Goal: Transaction & Acquisition: Book appointment/travel/reservation

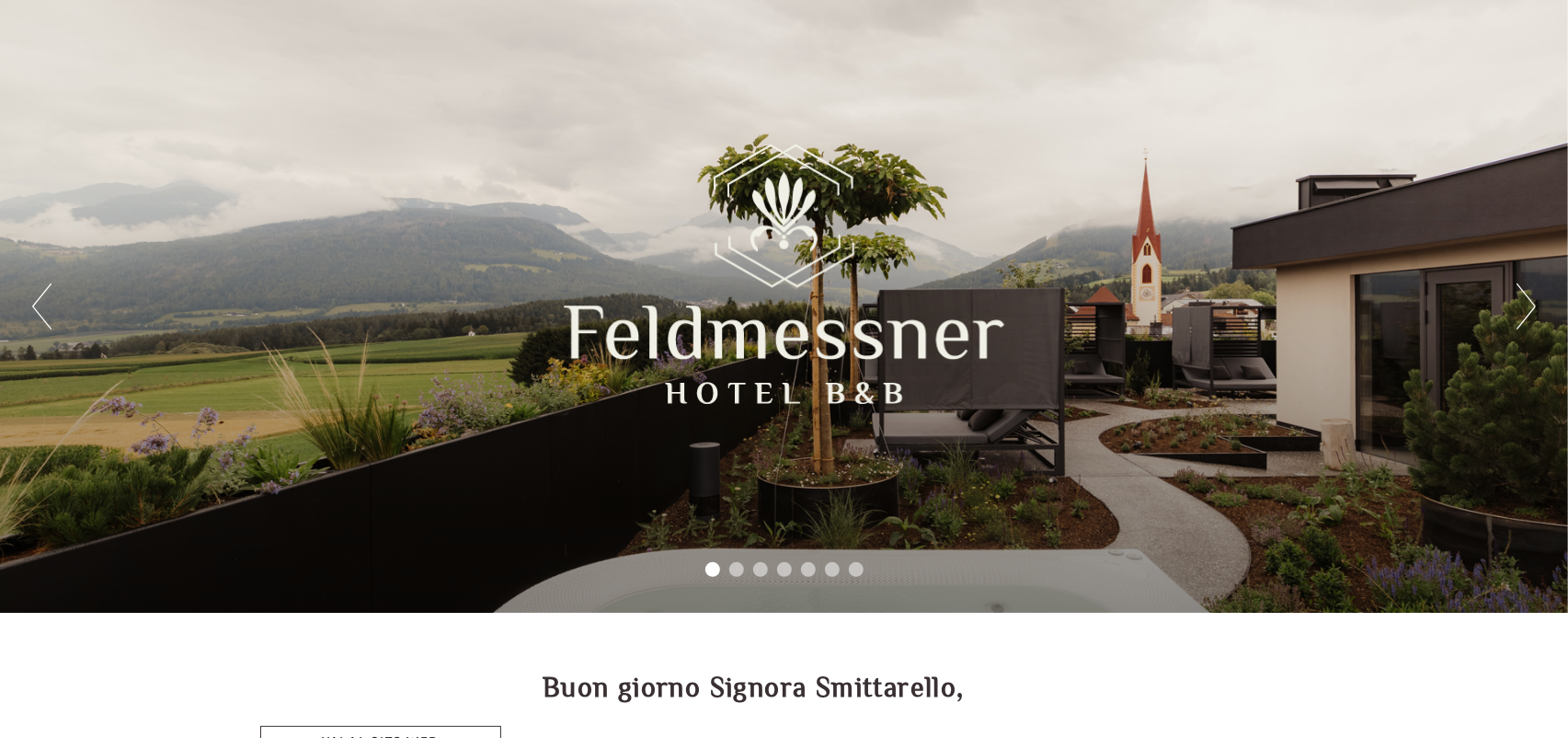
click at [1522, 300] on button "Next" at bounding box center [1526, 305] width 19 height 46
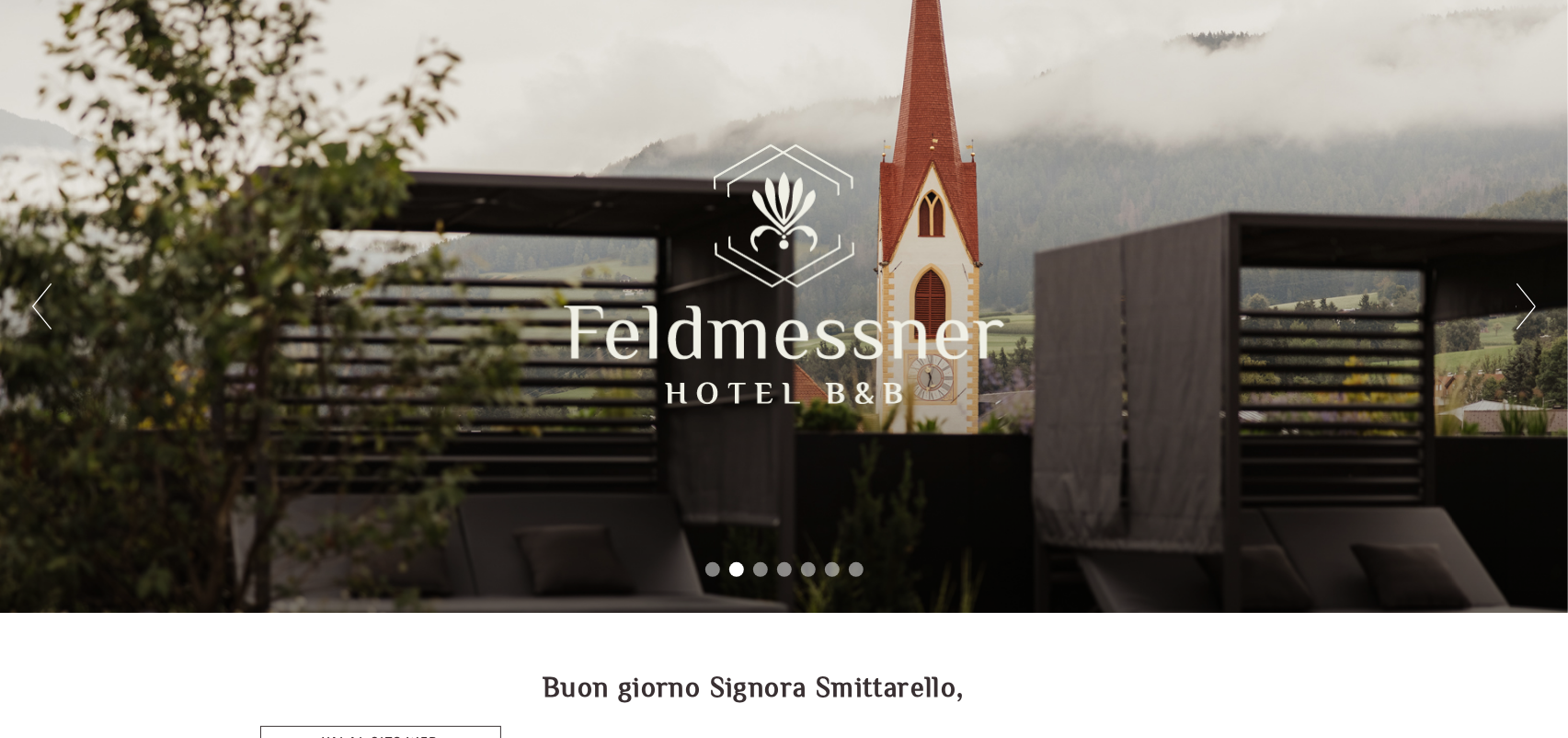
click at [1522, 300] on button "Next" at bounding box center [1526, 305] width 19 height 46
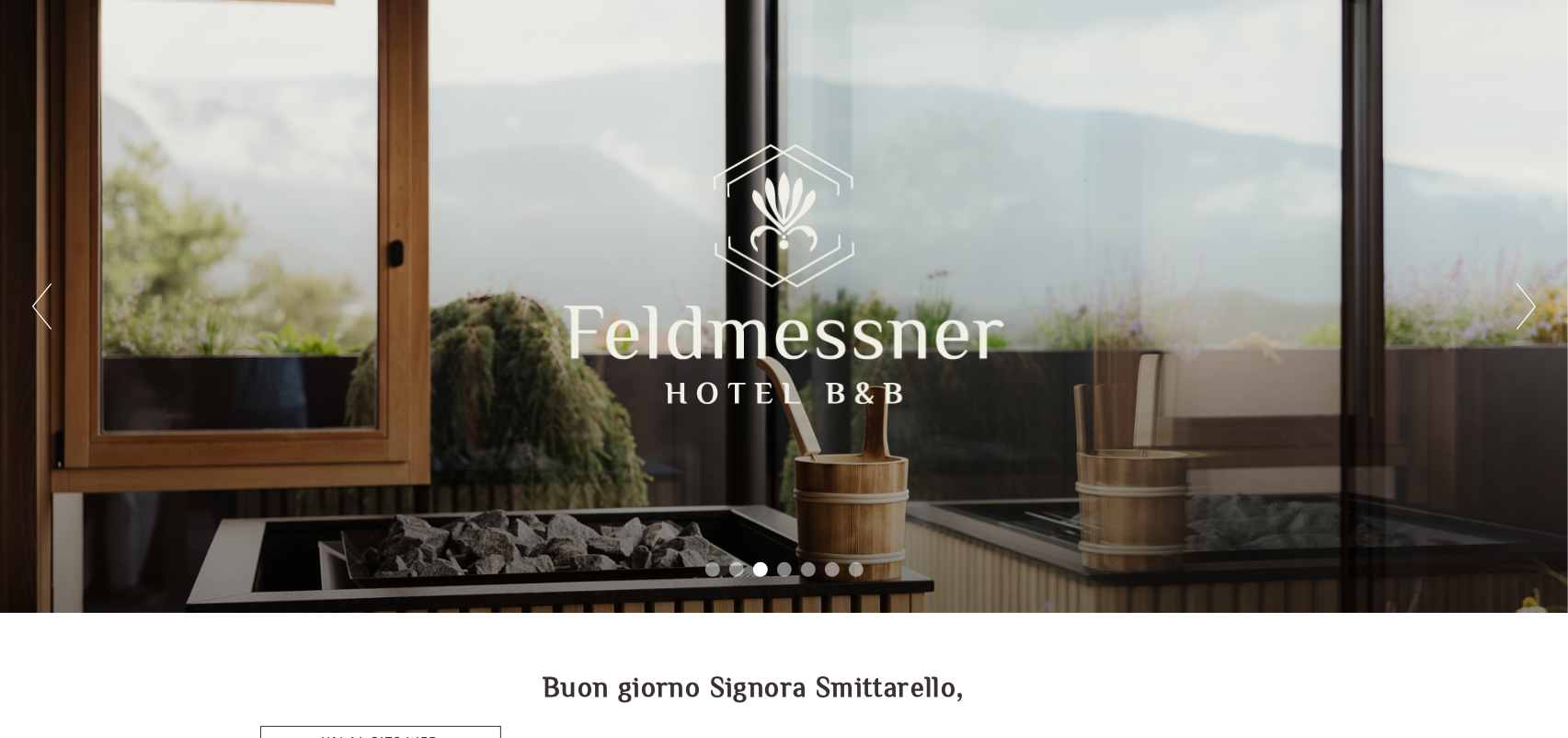
click at [1522, 300] on button "Next" at bounding box center [1526, 305] width 19 height 46
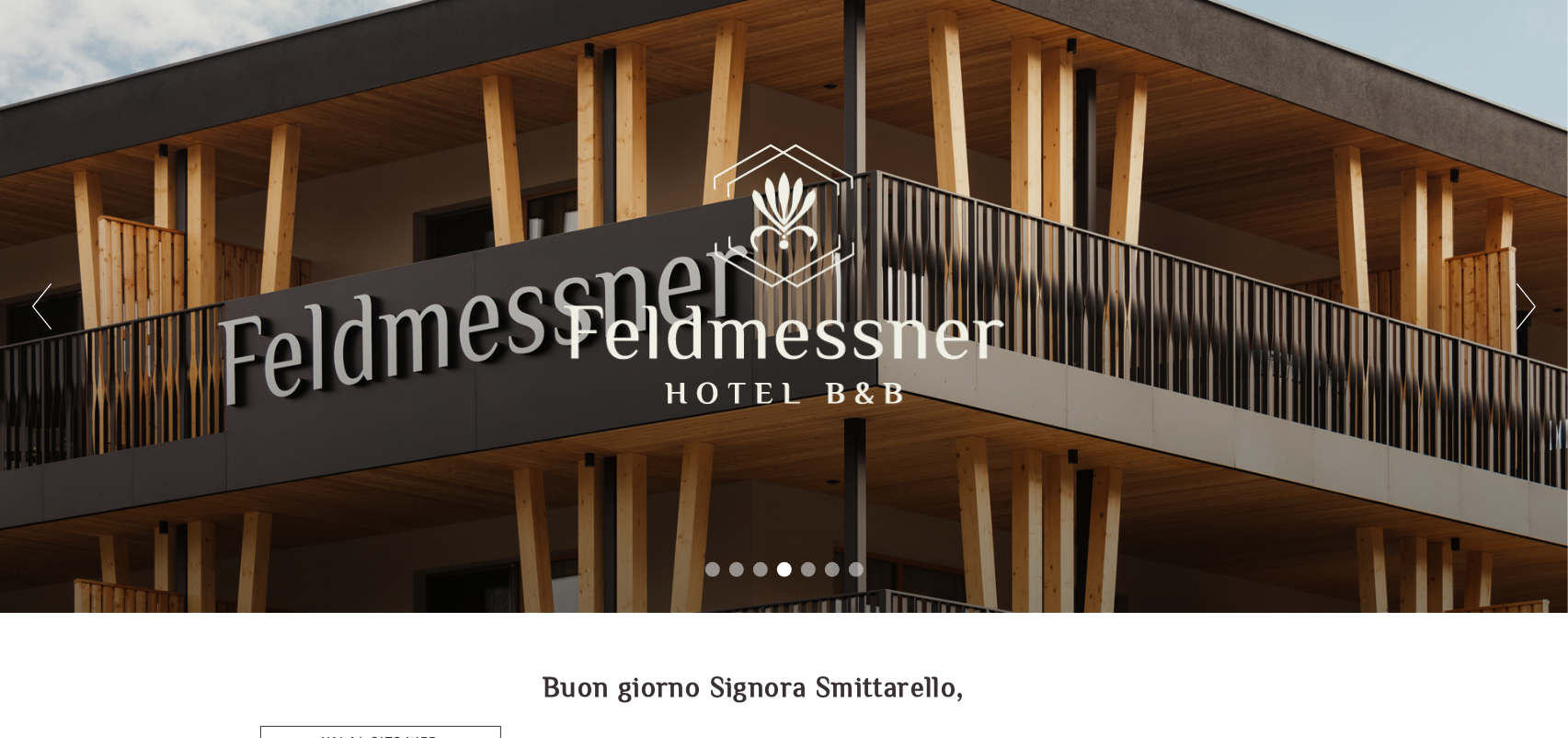
click at [1522, 300] on button "Next" at bounding box center [1526, 305] width 19 height 46
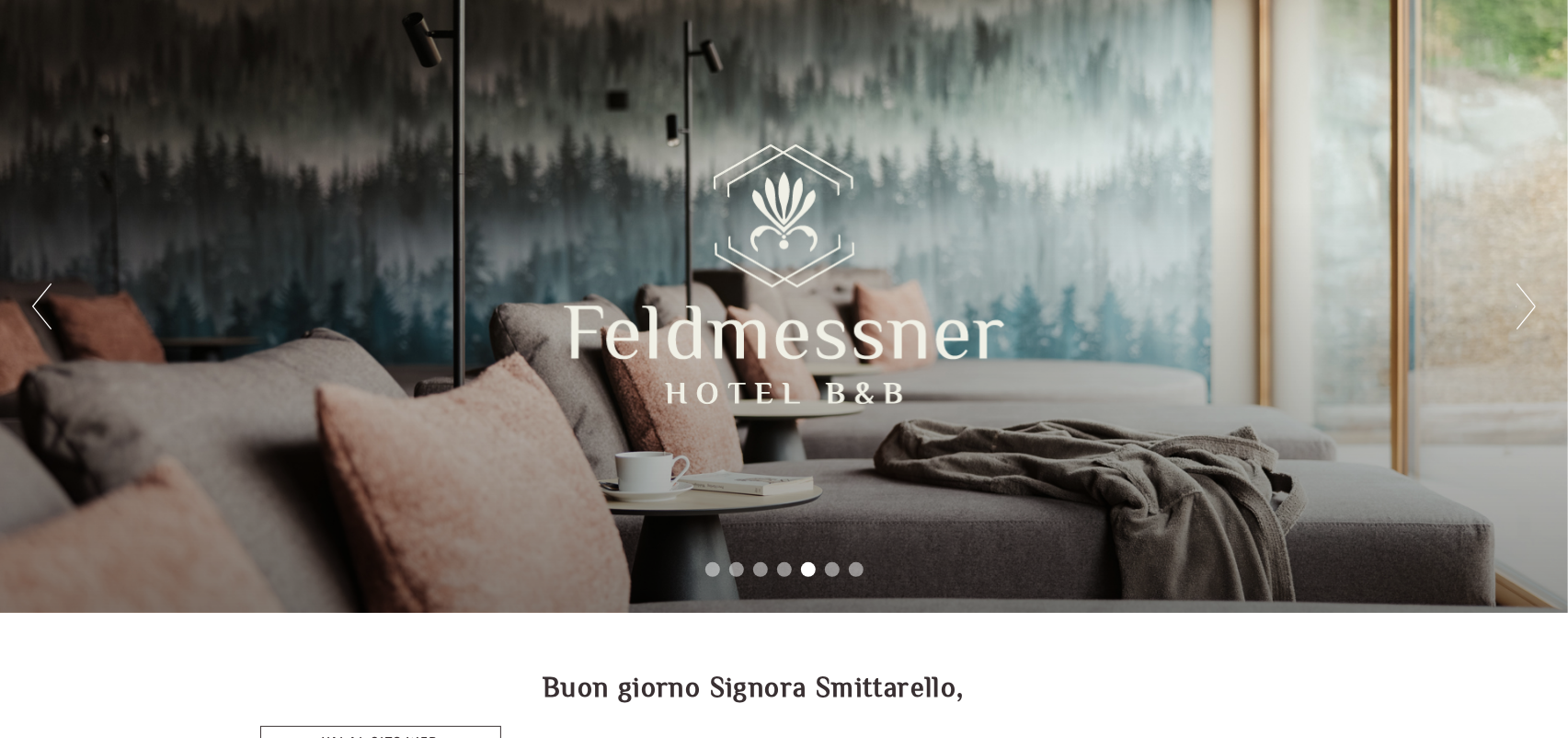
click at [1522, 300] on button "Next" at bounding box center [1526, 305] width 19 height 46
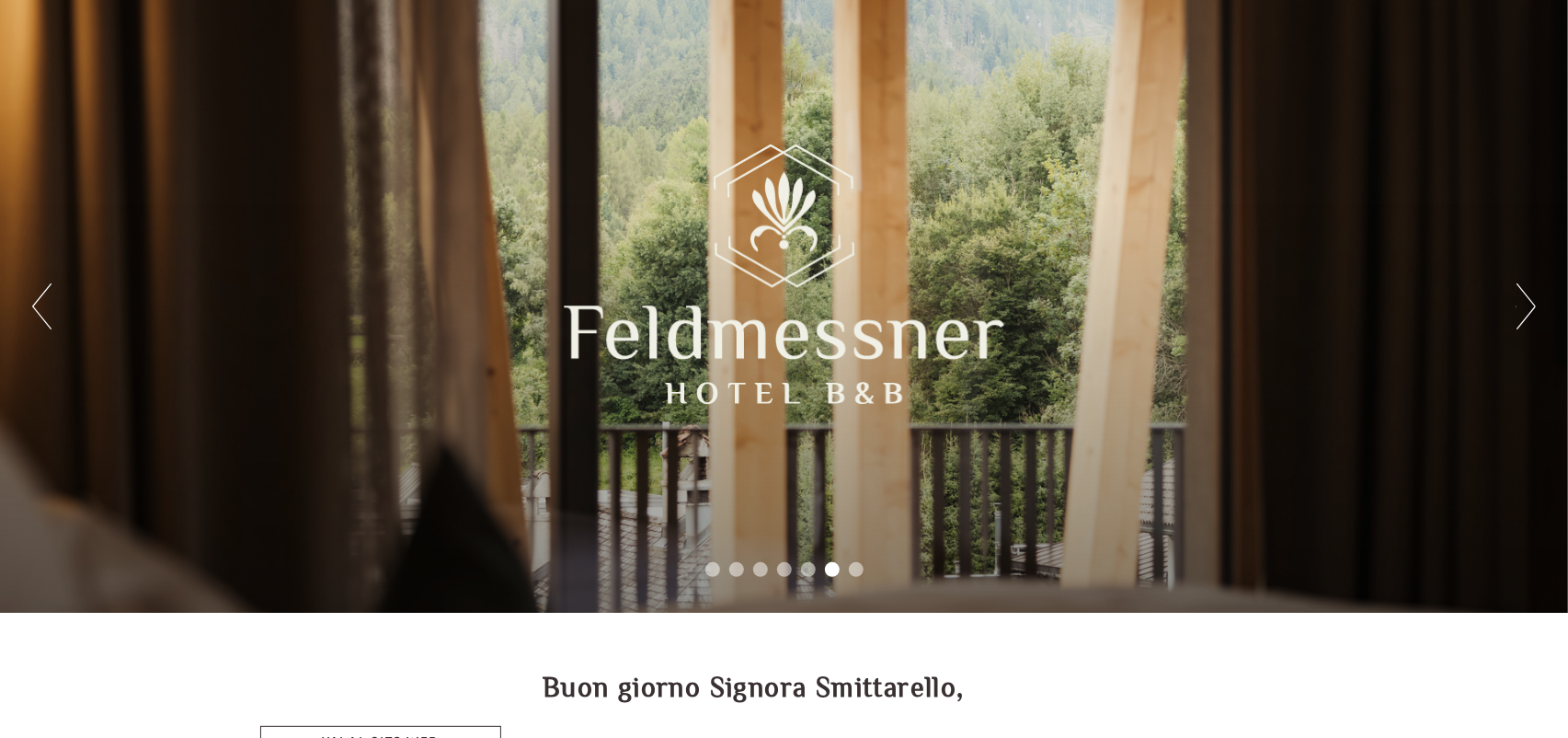
click at [1522, 300] on button "Next" at bounding box center [1526, 305] width 19 height 46
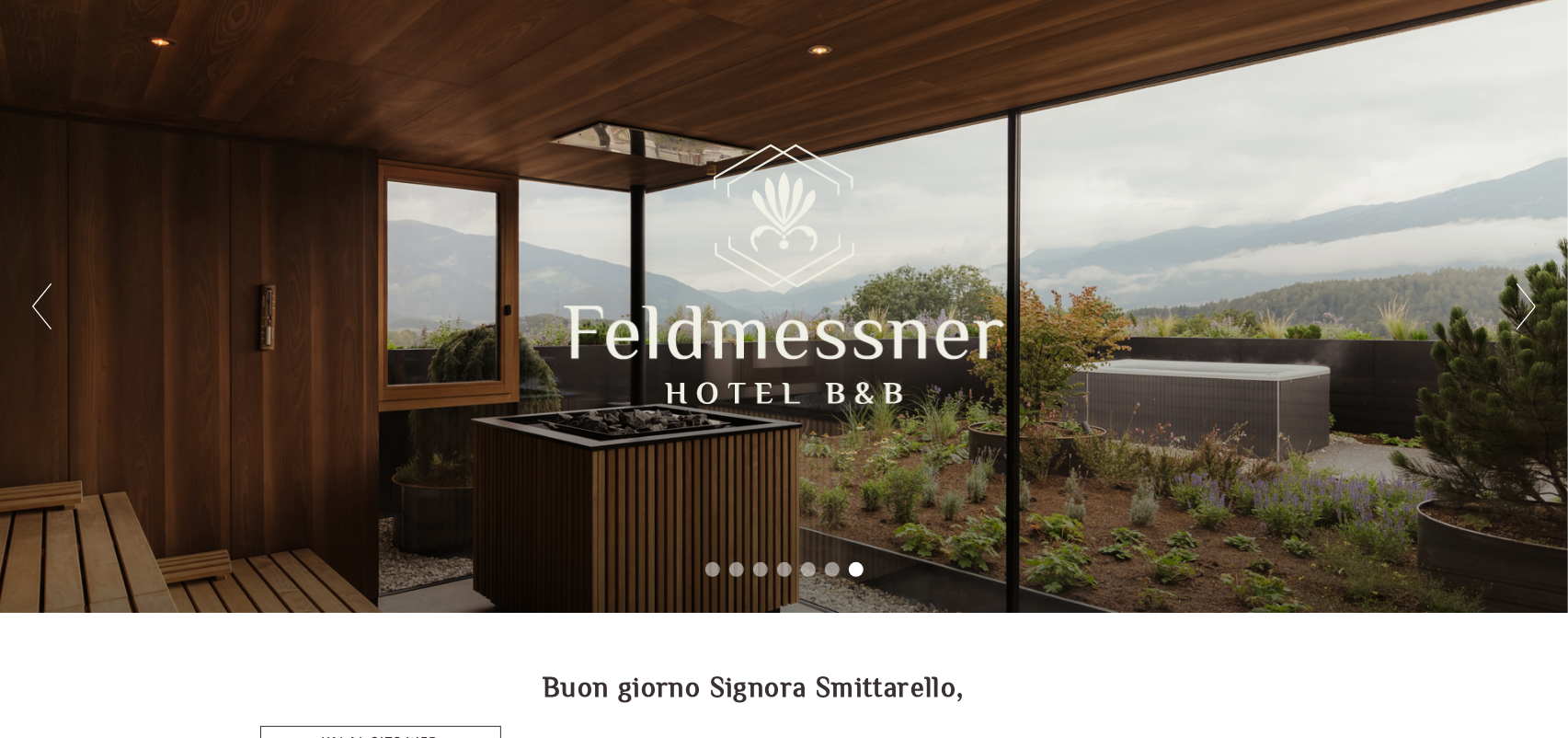
click at [1522, 300] on button "Next" at bounding box center [1526, 305] width 19 height 46
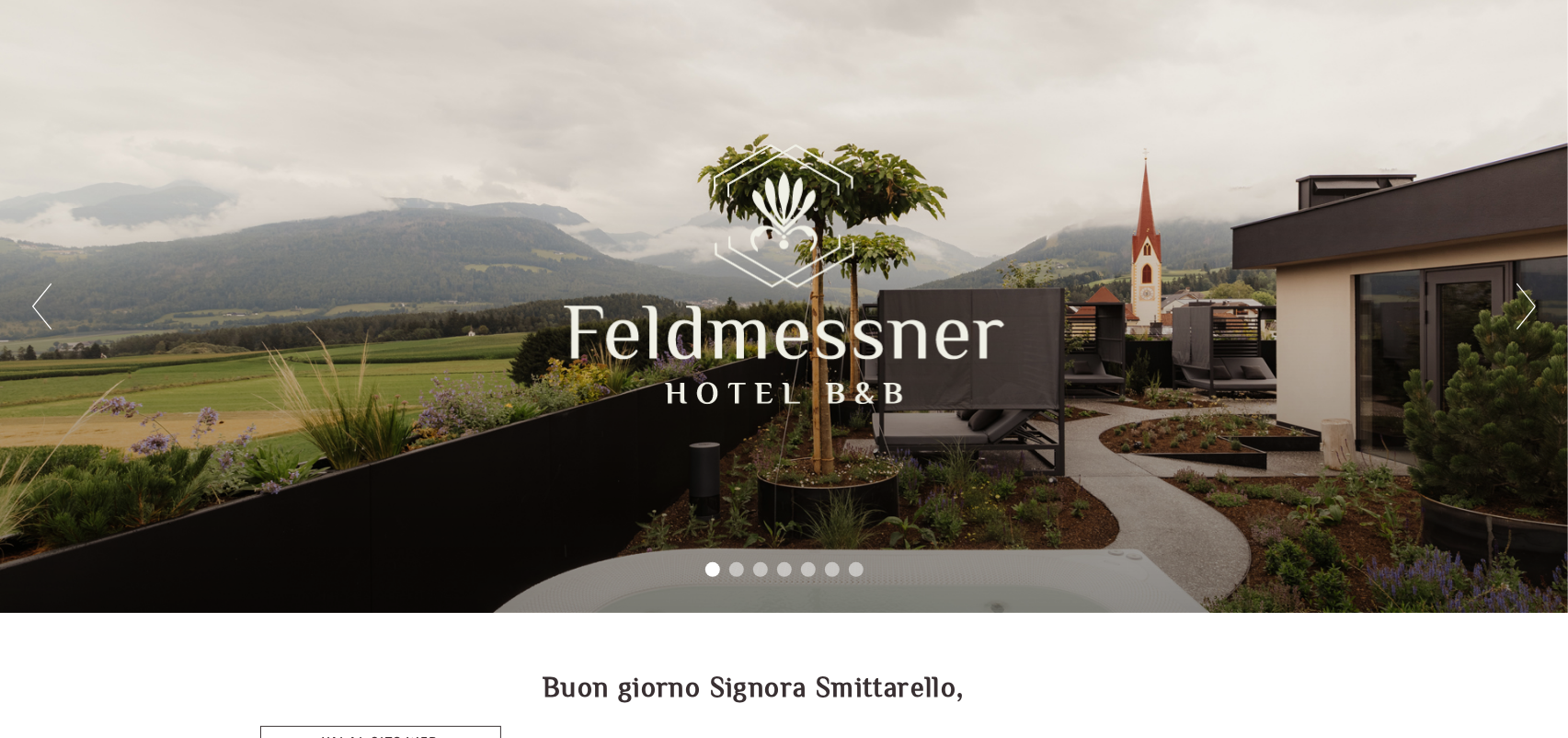
drag, startPoint x: 38, startPoint y: 332, endPoint x: 42, endPoint y: 302, distance: 30.3
click at [42, 302] on div "Previous Next 1 2 3 4 5 6 7" at bounding box center [784, 306] width 1568 height 612
click at [42, 302] on button "Previous" at bounding box center [42, 305] width 19 height 46
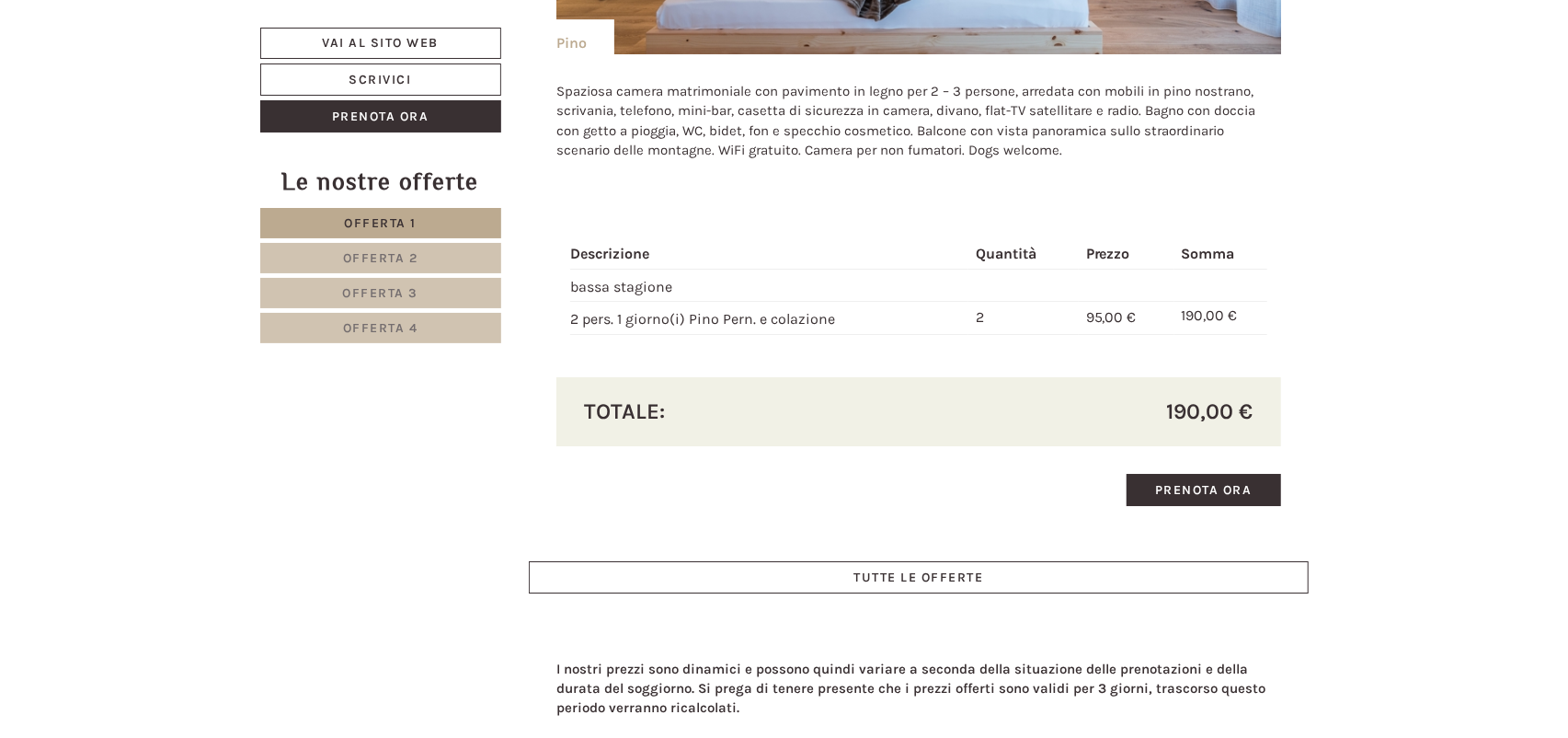
scroll to position [3854, 0]
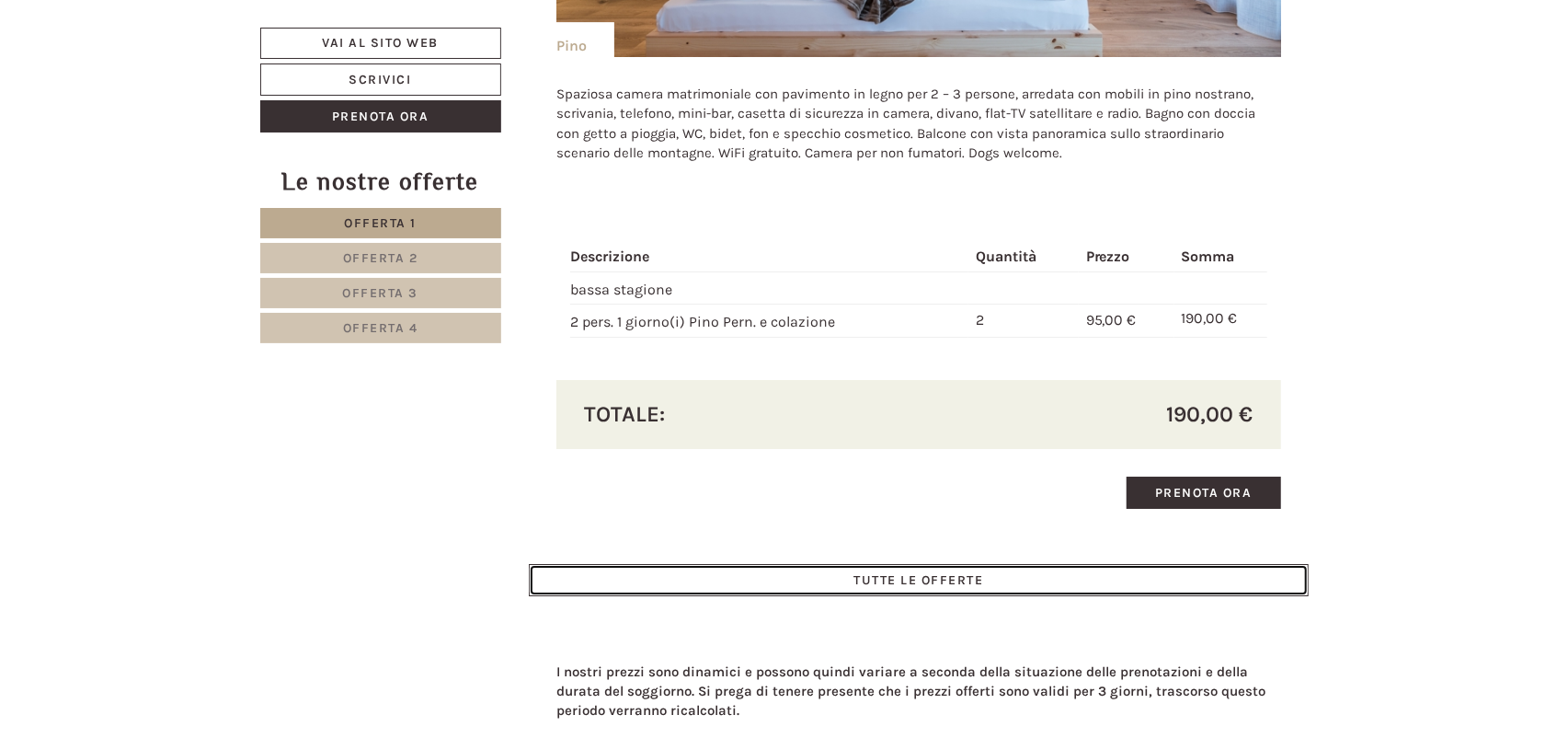
click at [980, 587] on link "TUTTE LE OFFERTE" at bounding box center [918, 579] width 780 height 32
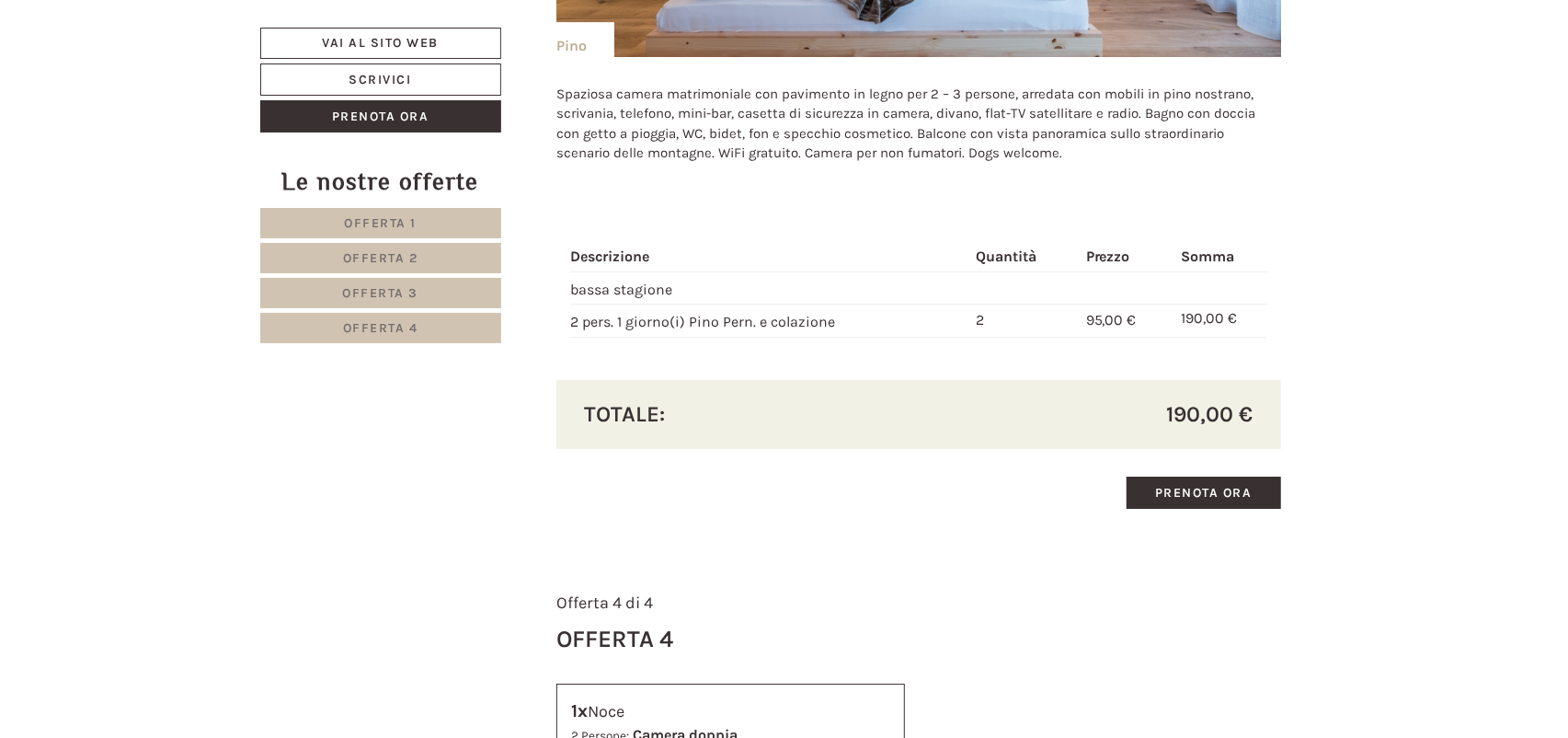
scroll to position [908, 0]
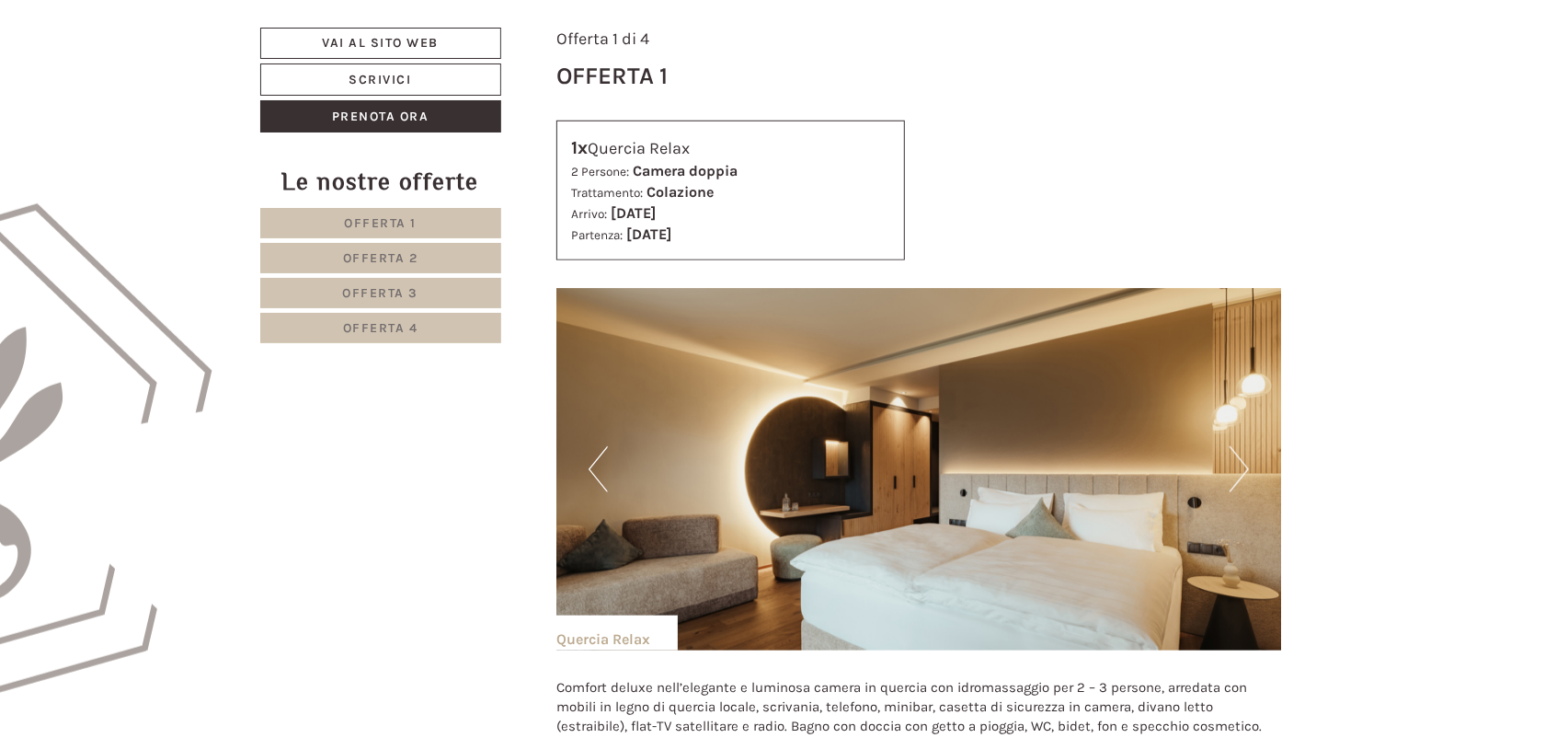
click at [402, 325] on span "Offerta 4" at bounding box center [381, 327] width 76 height 15
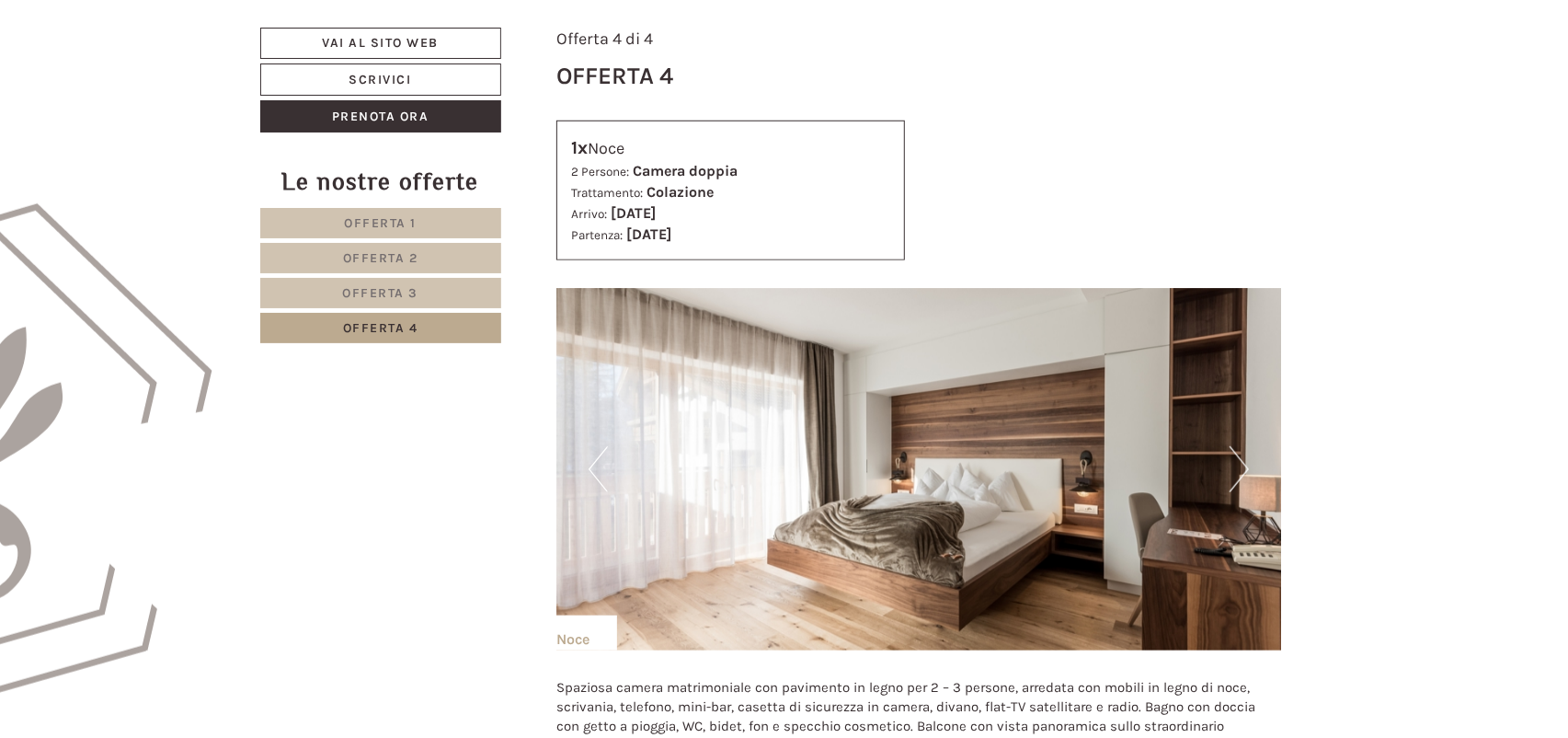
click at [1236, 467] on button "Next" at bounding box center [1240, 469] width 19 height 46
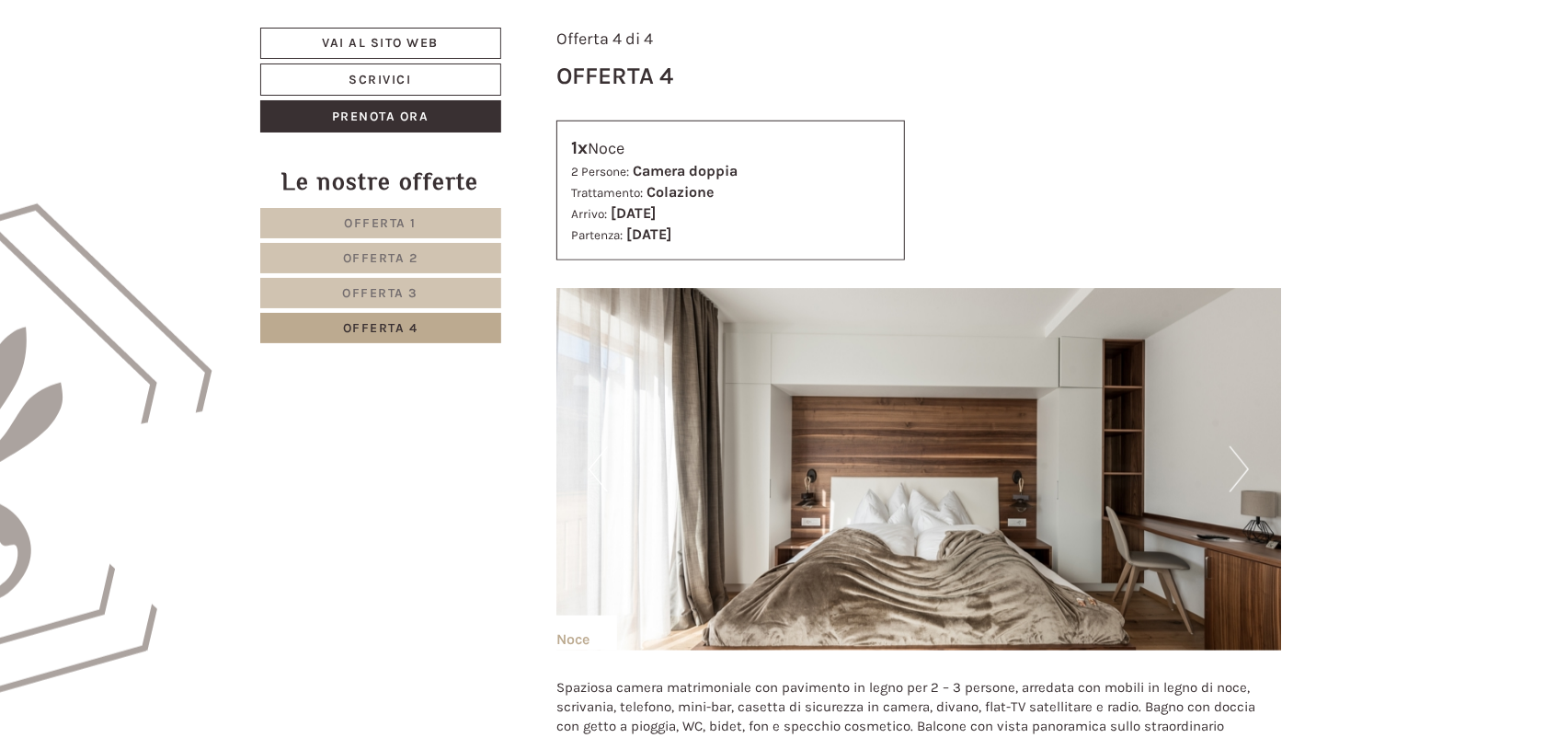
click at [1236, 467] on button "Next" at bounding box center [1240, 469] width 19 height 46
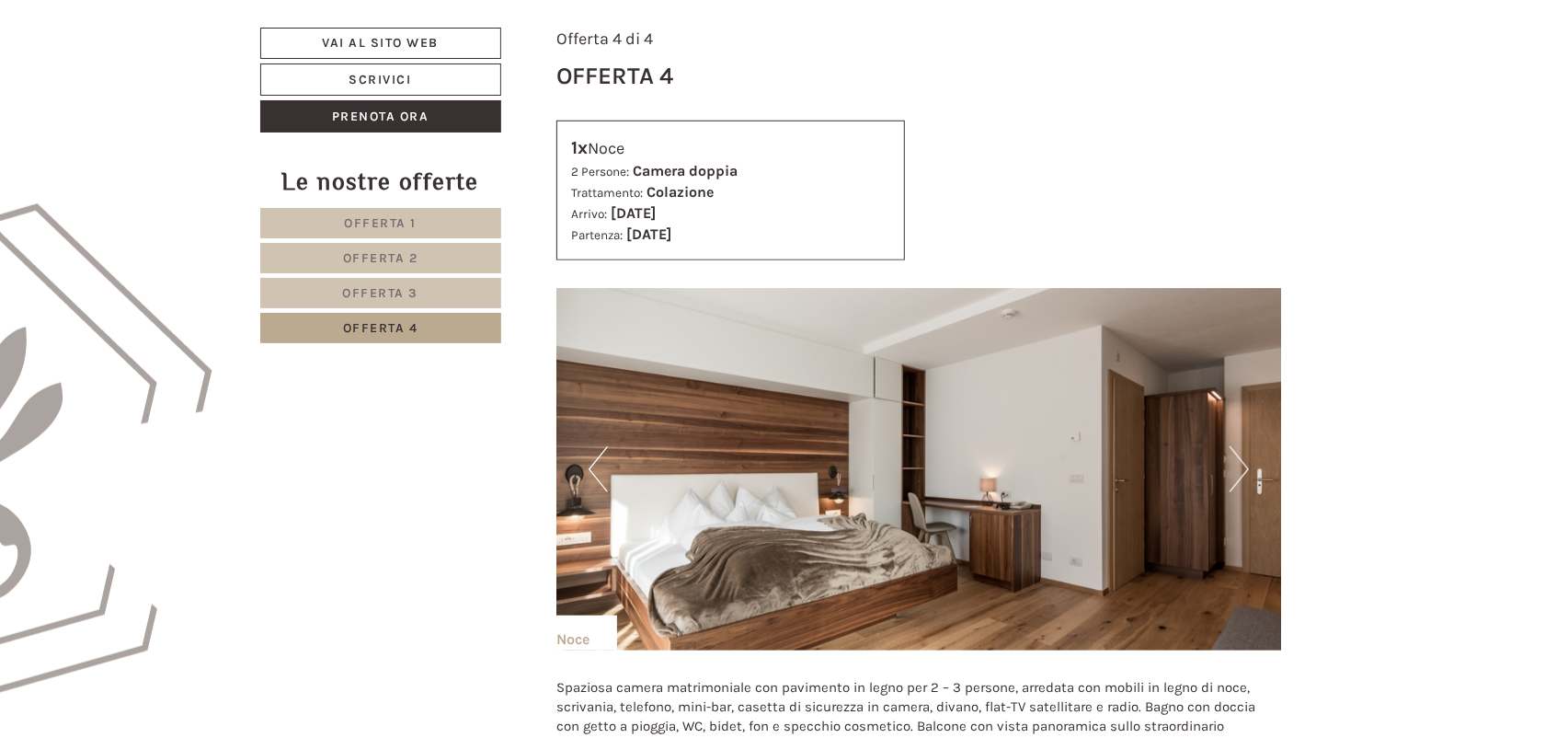
click at [1240, 465] on button "Next" at bounding box center [1240, 469] width 19 height 46
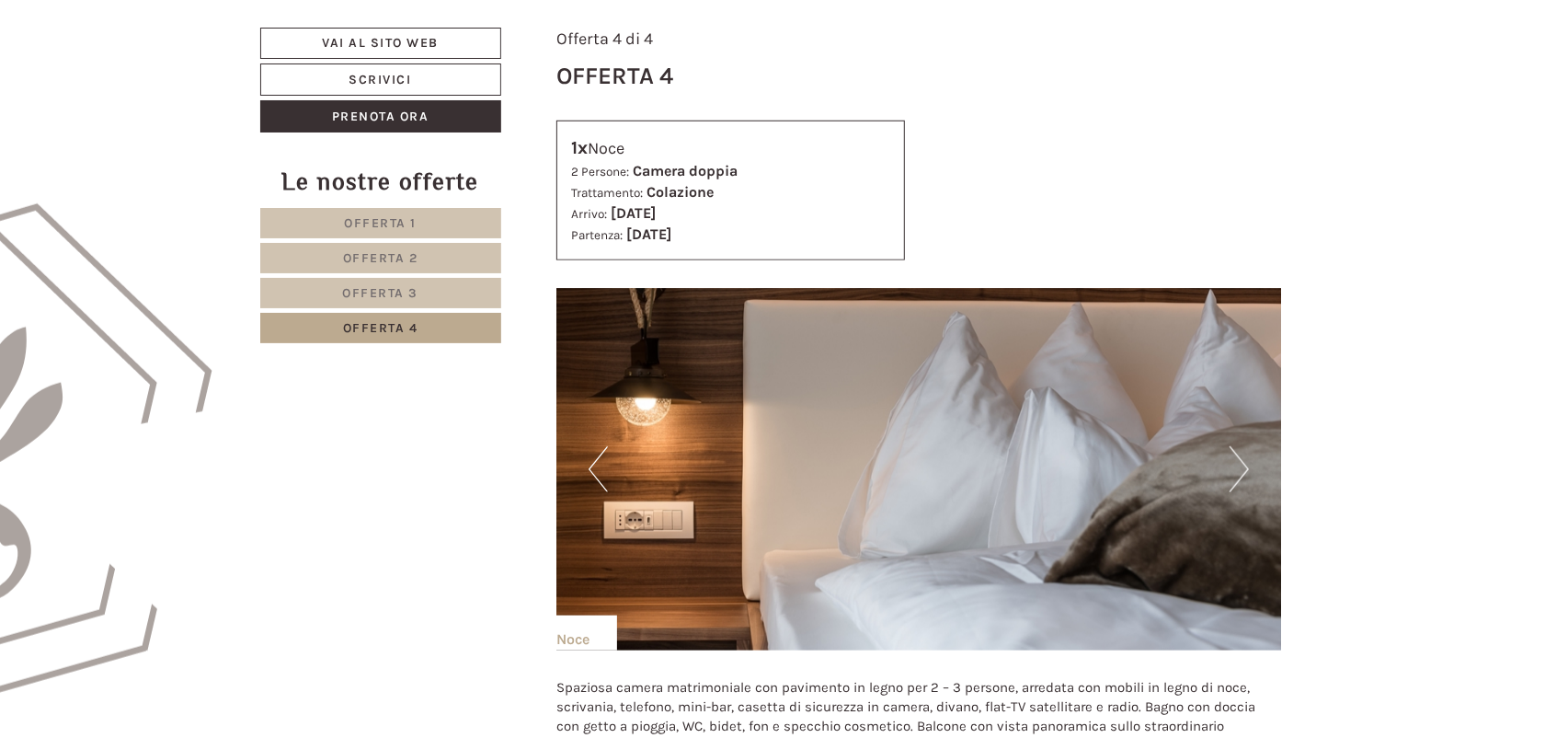
click at [1240, 465] on button "Next" at bounding box center [1240, 469] width 19 height 46
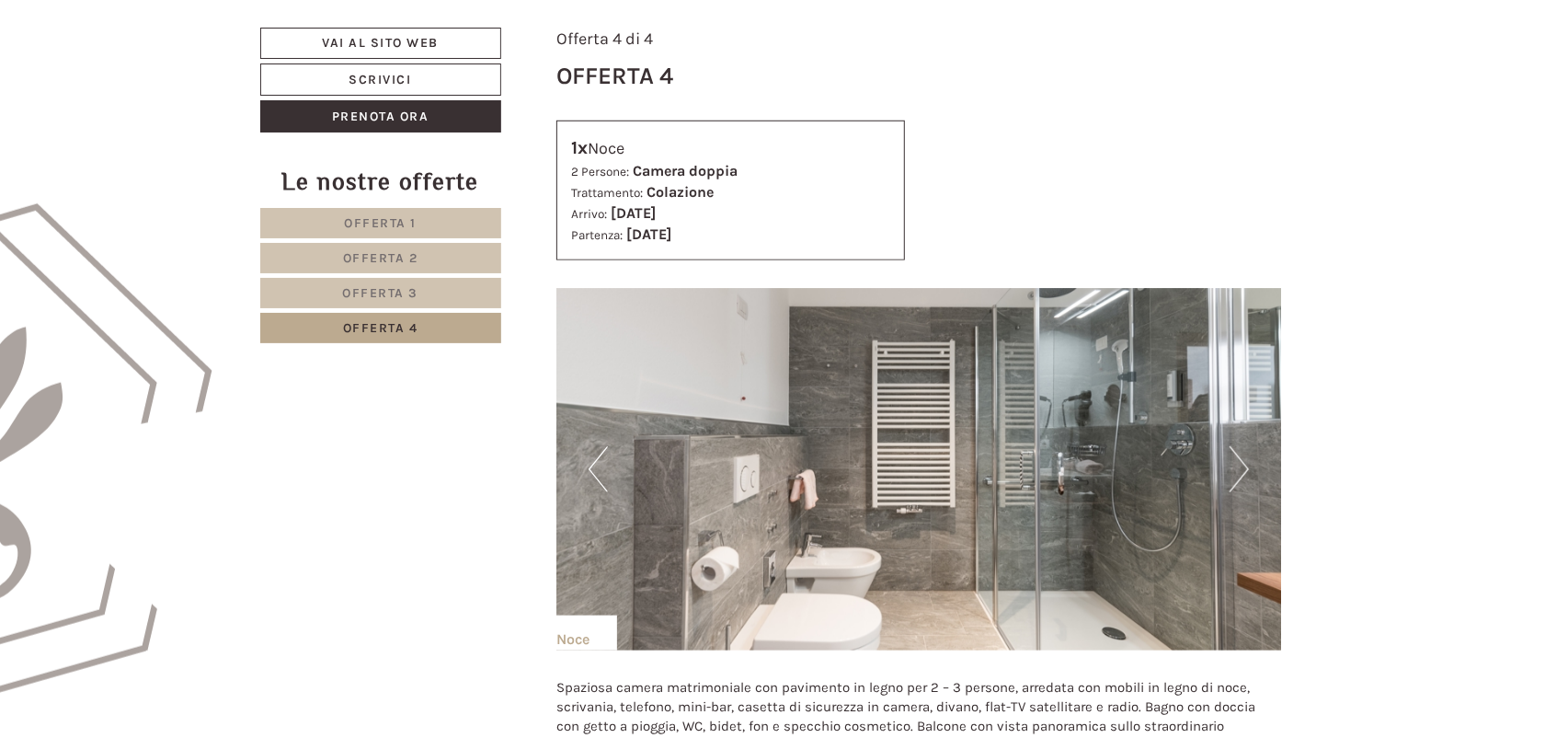
click at [1240, 465] on button "Next" at bounding box center [1240, 469] width 19 height 46
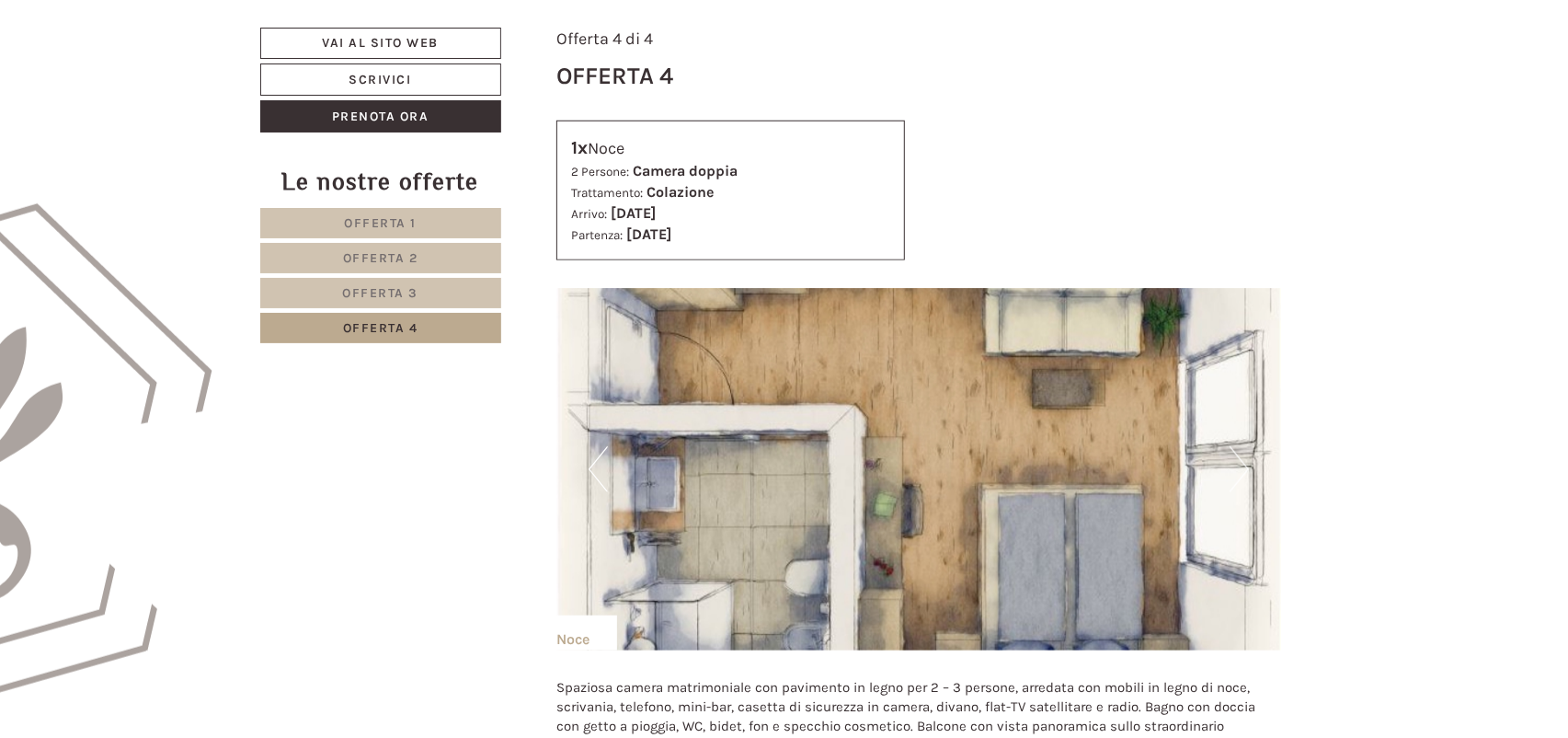
click at [1240, 465] on button "Next" at bounding box center [1240, 469] width 19 height 46
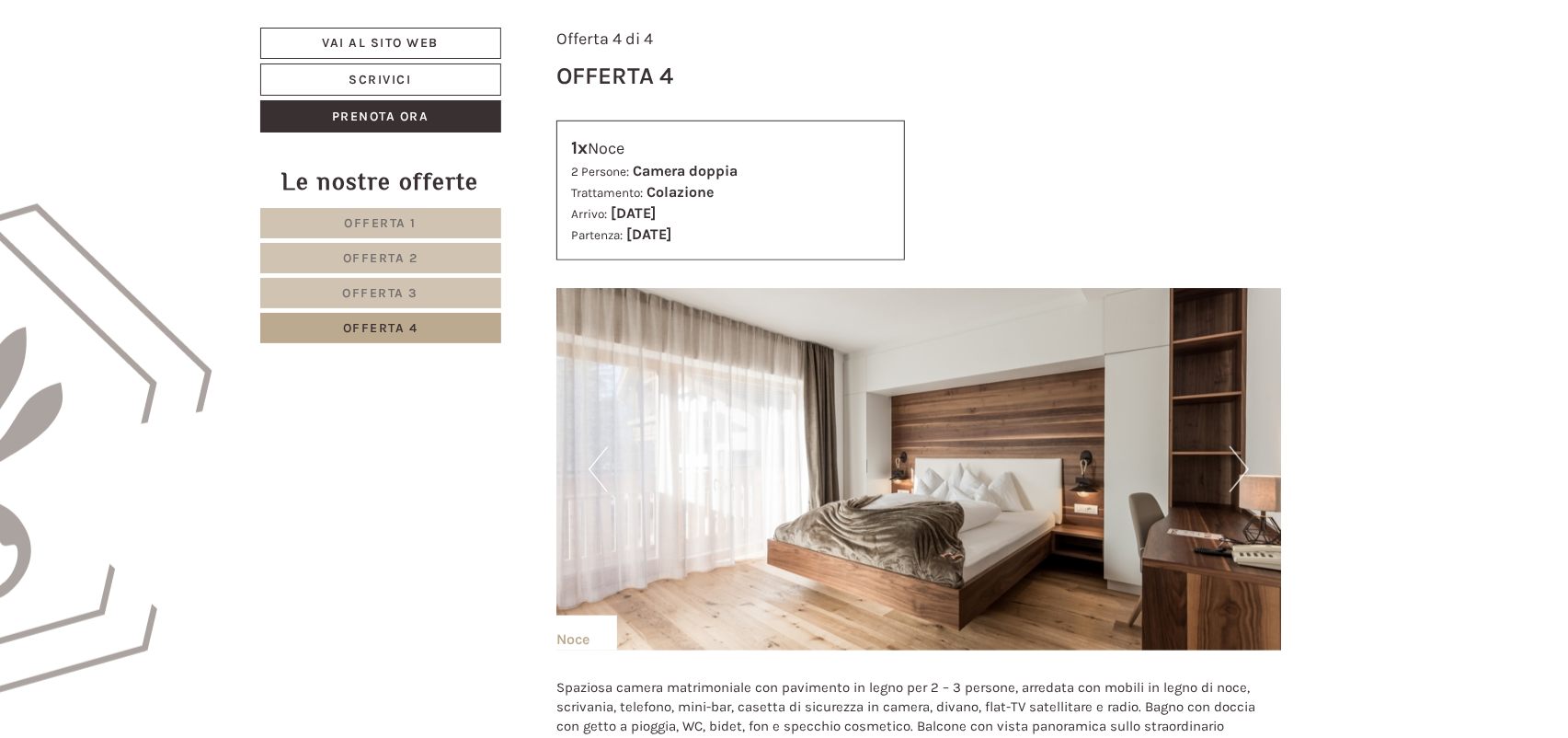
click at [1240, 465] on button "Next" at bounding box center [1240, 469] width 19 height 46
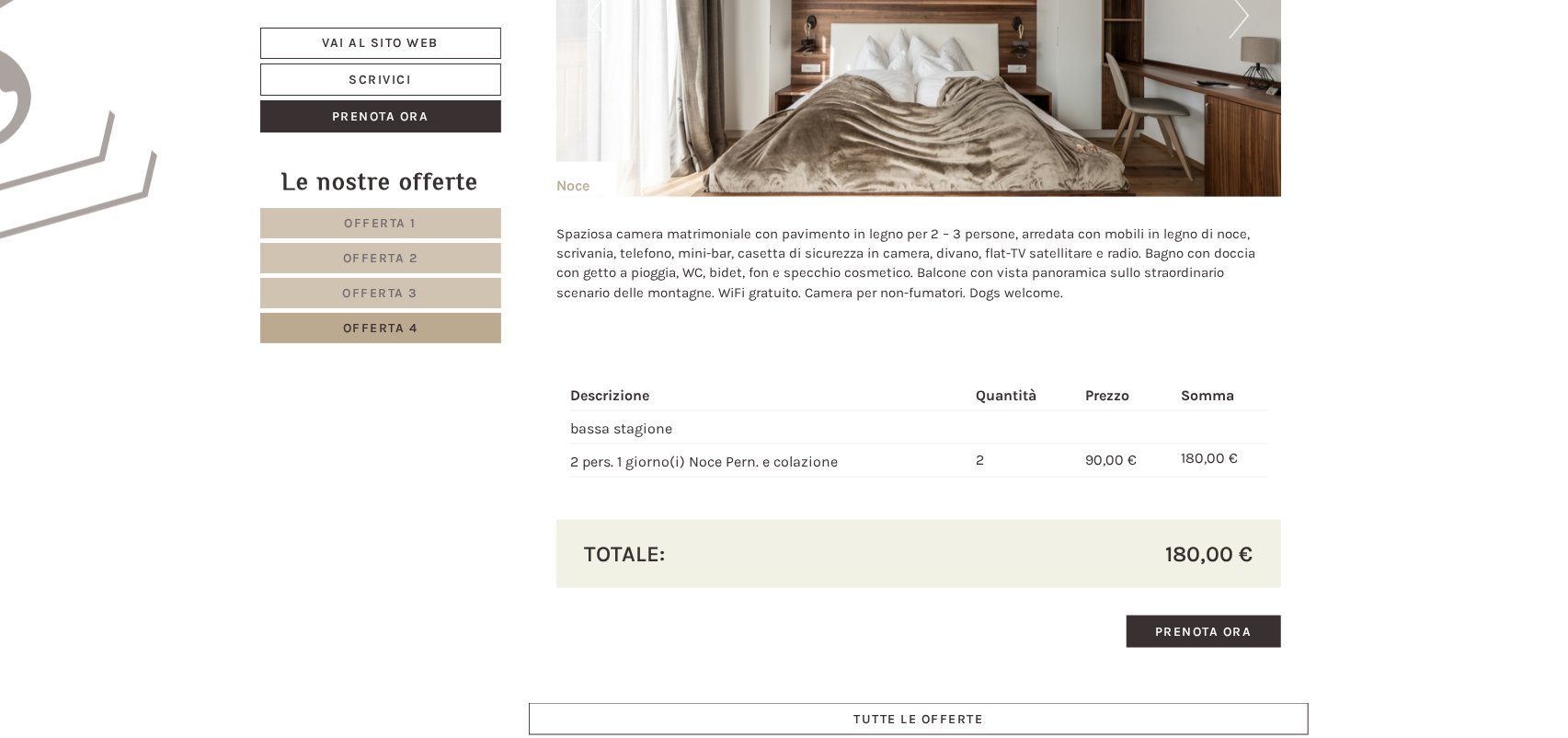
scroll to position [1363, 0]
click at [1086, 449] on td "90,00 €" at bounding box center [1125, 460] width 96 height 33
click at [1118, 456] on span "90,00 €" at bounding box center [1111, 458] width 51 height 17
click at [683, 459] on td "2 pers. 1 giorno(i) Noce Pern. e colazione" at bounding box center [769, 460] width 398 height 33
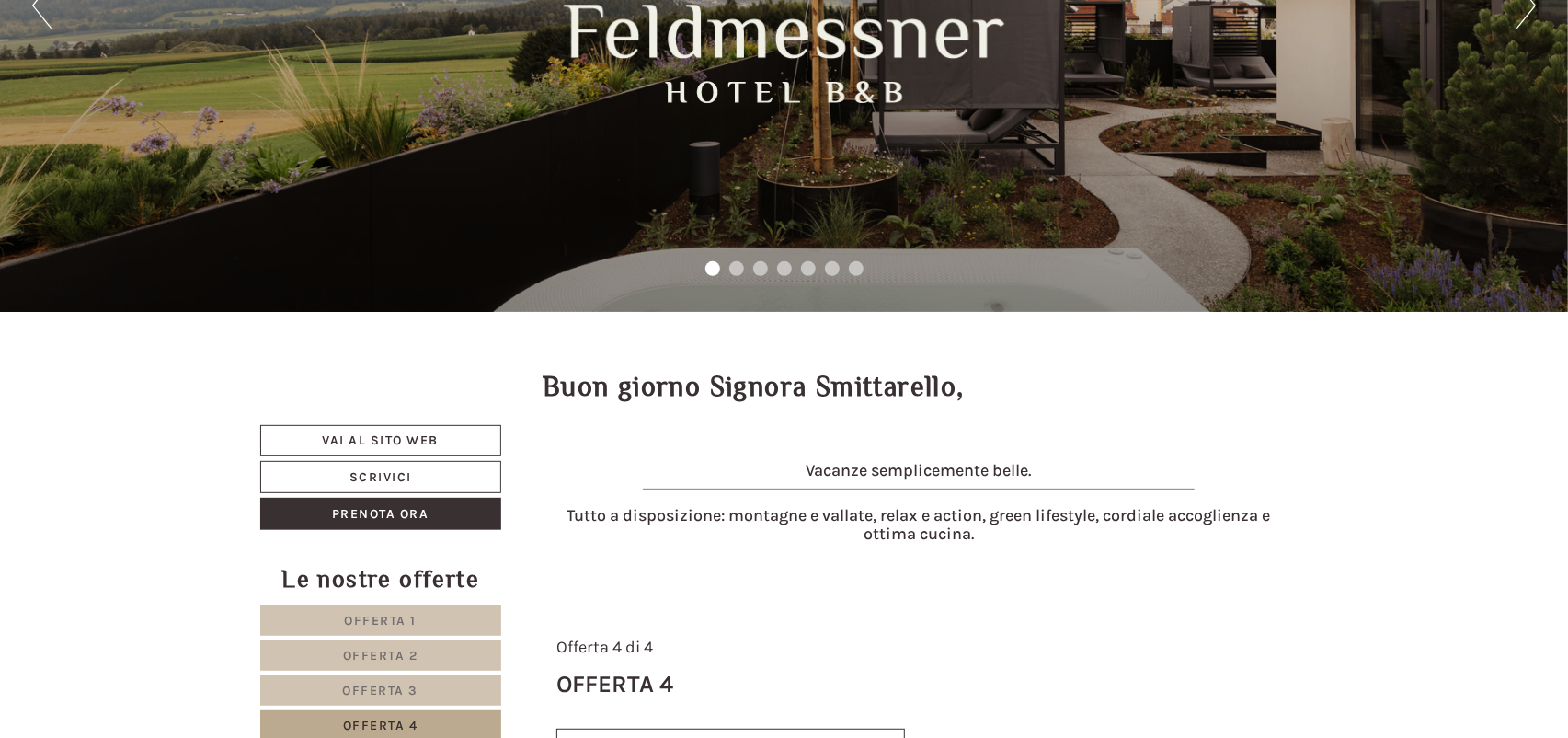
scroll to position [300, 0]
click at [445, 431] on link "Vai al sito web" at bounding box center [382, 442] width 242 height 31
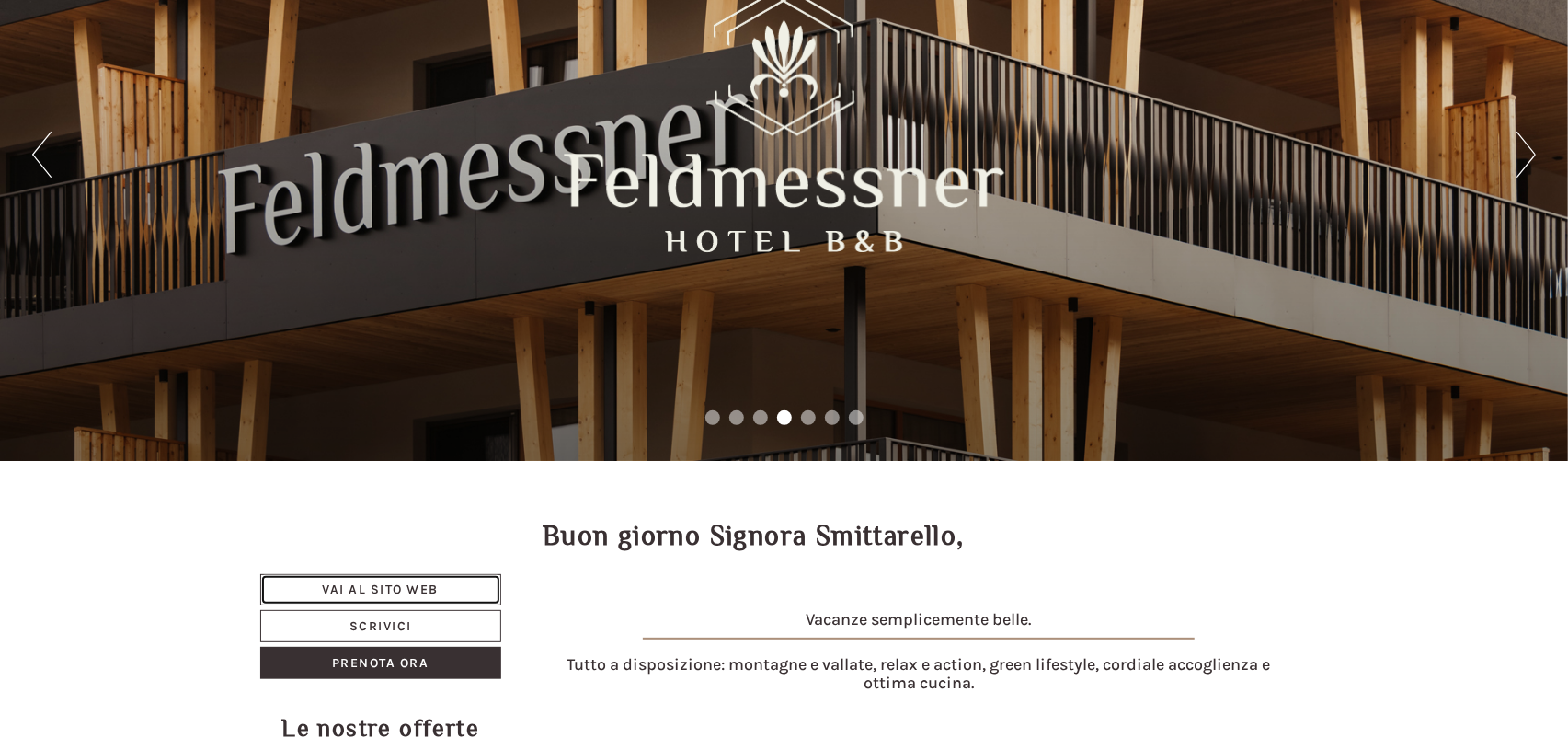
scroll to position [0, 0]
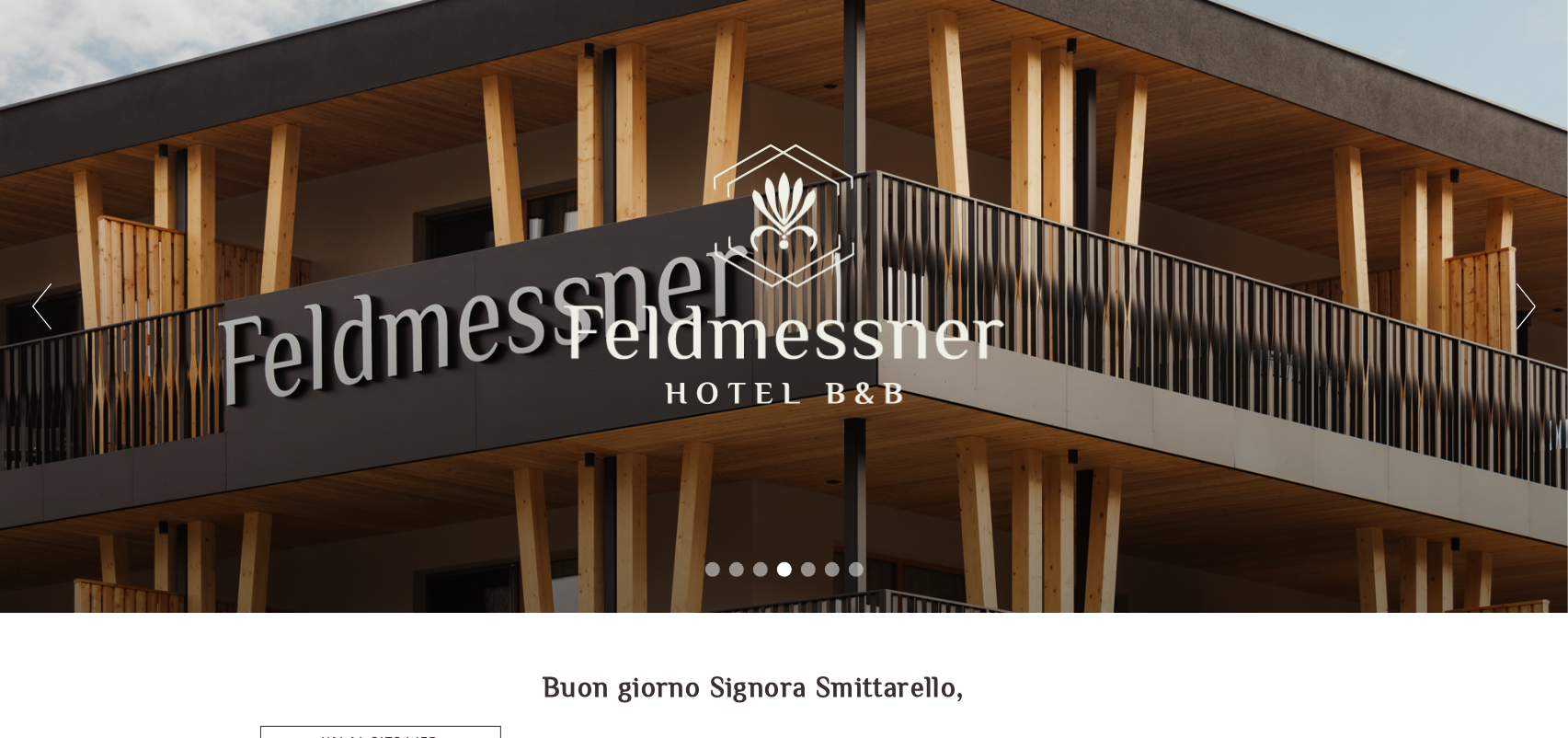
click at [1528, 309] on button "Next" at bounding box center [1526, 305] width 19 height 46
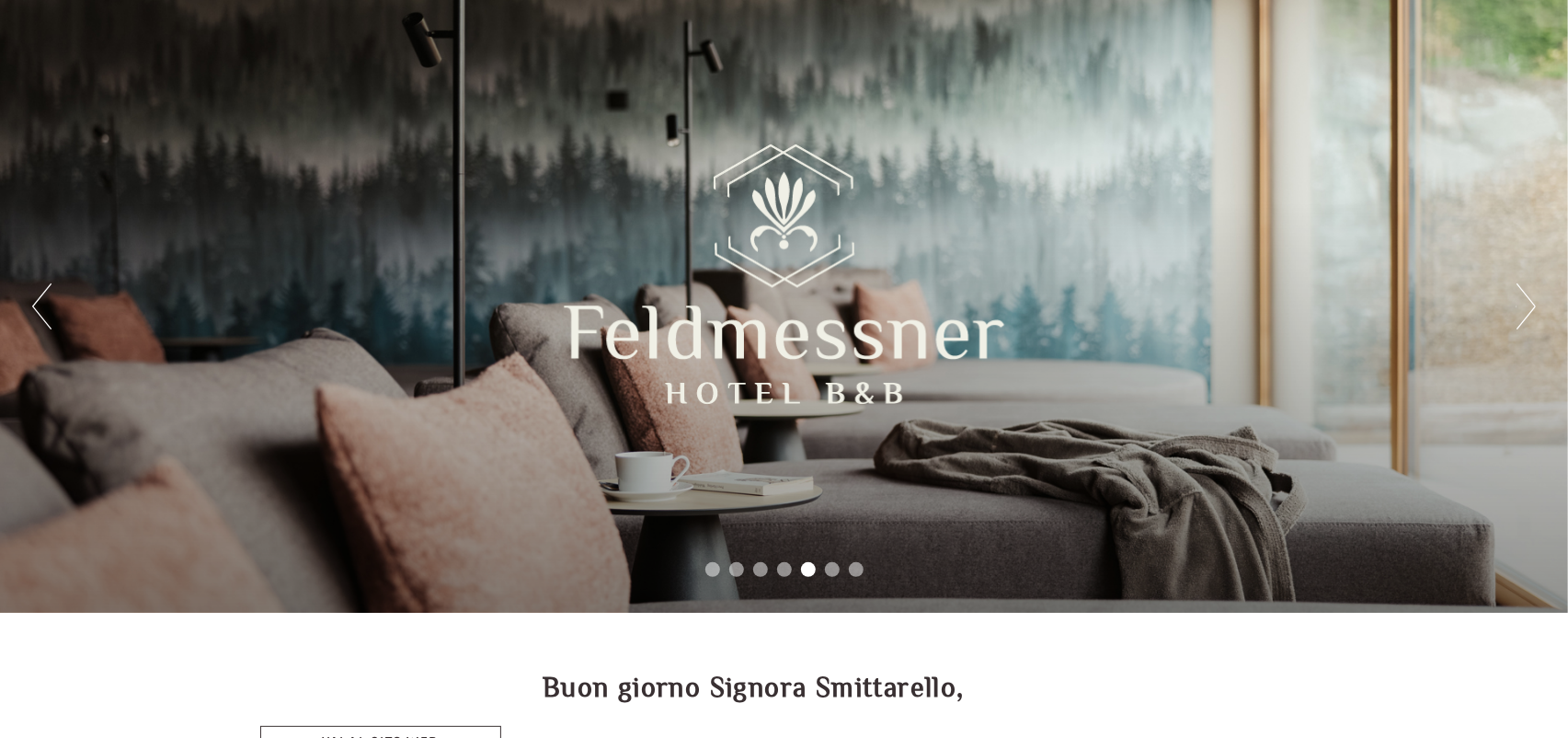
click at [1528, 309] on button "Next" at bounding box center [1526, 305] width 19 height 46
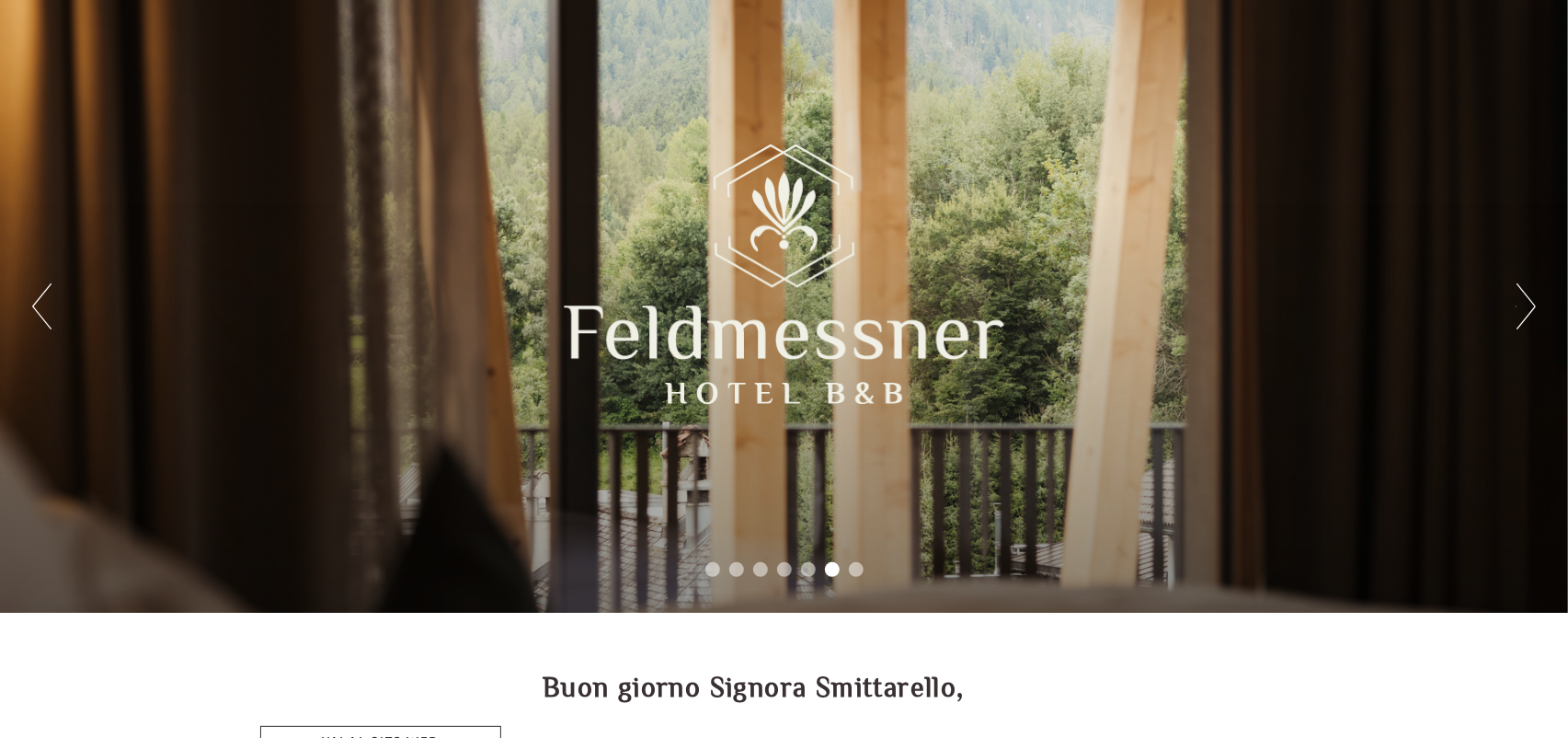
click at [1528, 309] on button "Next" at bounding box center [1526, 305] width 19 height 46
